Goal: Navigation & Orientation: Find specific page/section

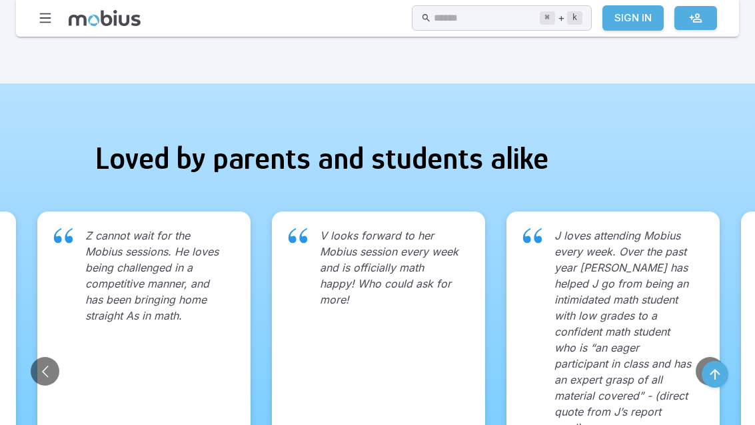
scroll to position [1520, 0]
click at [52, 17] on icon "button" at bounding box center [45, 18] width 15 height 15
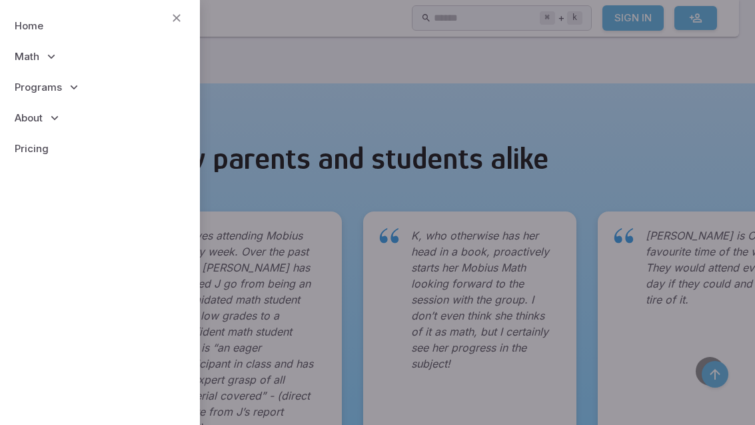
click at [59, 121] on icon at bounding box center [54, 117] width 13 height 13
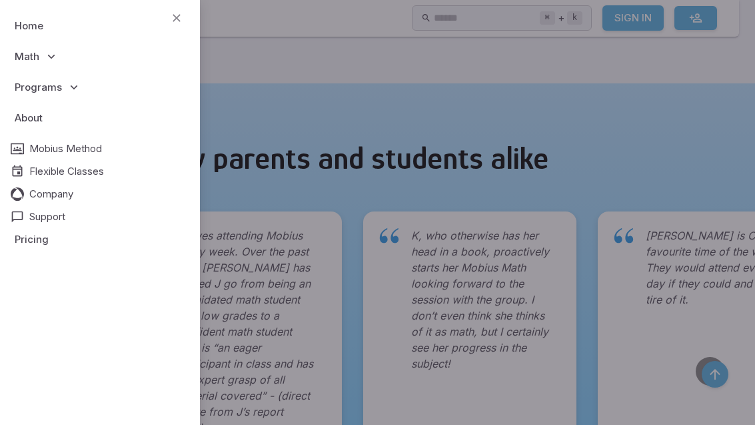
click at [68, 197] on span "Company" at bounding box center [51, 194] width 44 height 15
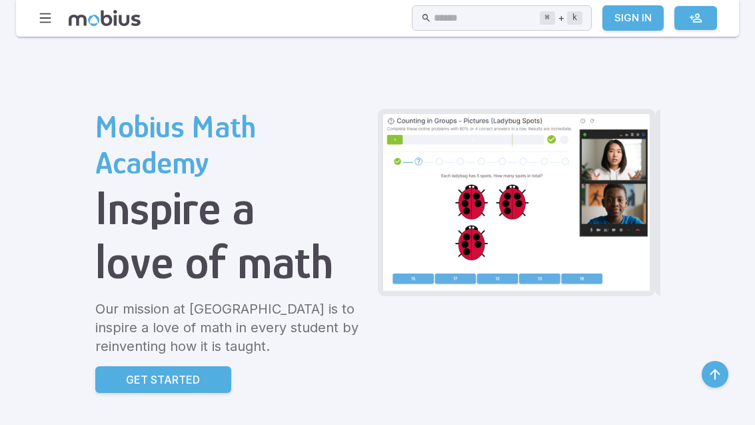
scroll to position [1521, 0]
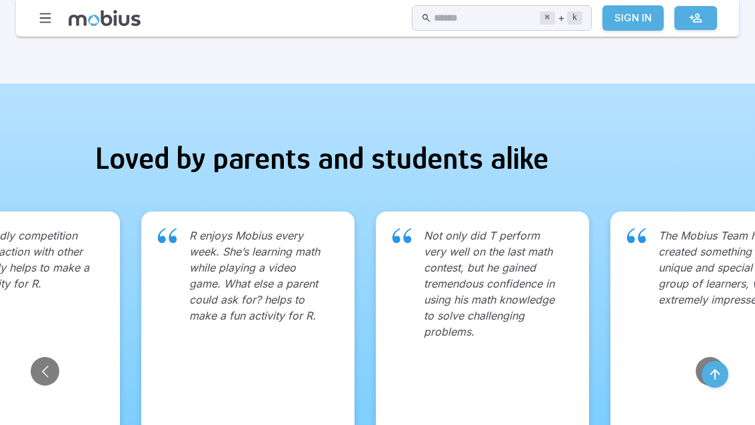
click at [54, 23] on button "button" at bounding box center [45, 17] width 25 height 25
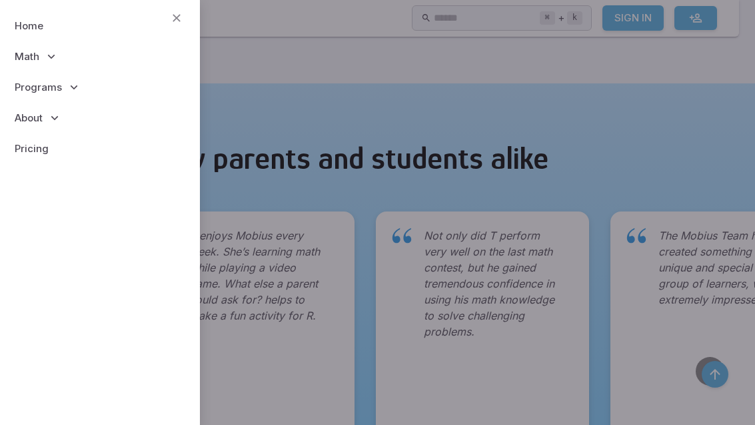
click at [57, 59] on icon at bounding box center [51, 56] width 13 height 13
